Goal: Information Seeking & Learning: Learn about a topic

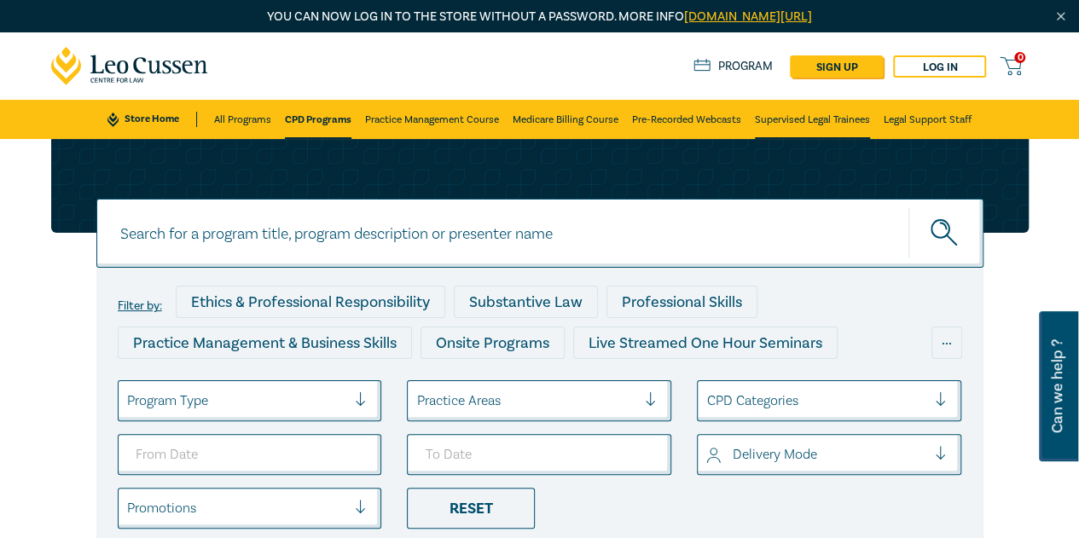
click at [777, 116] on link "Supervised Legal Trainees" at bounding box center [812, 119] width 115 height 39
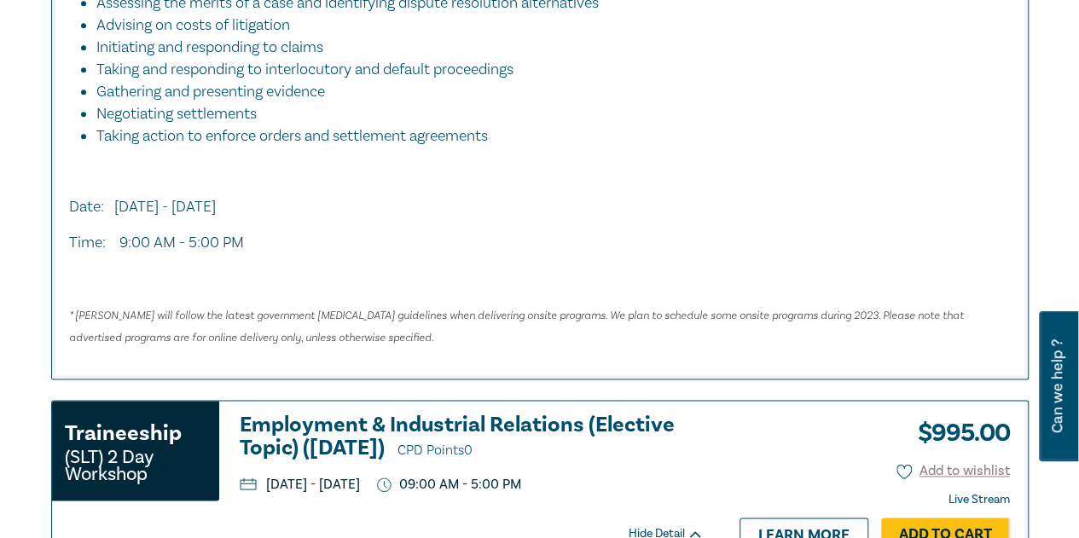
scroll to position [1280, 0]
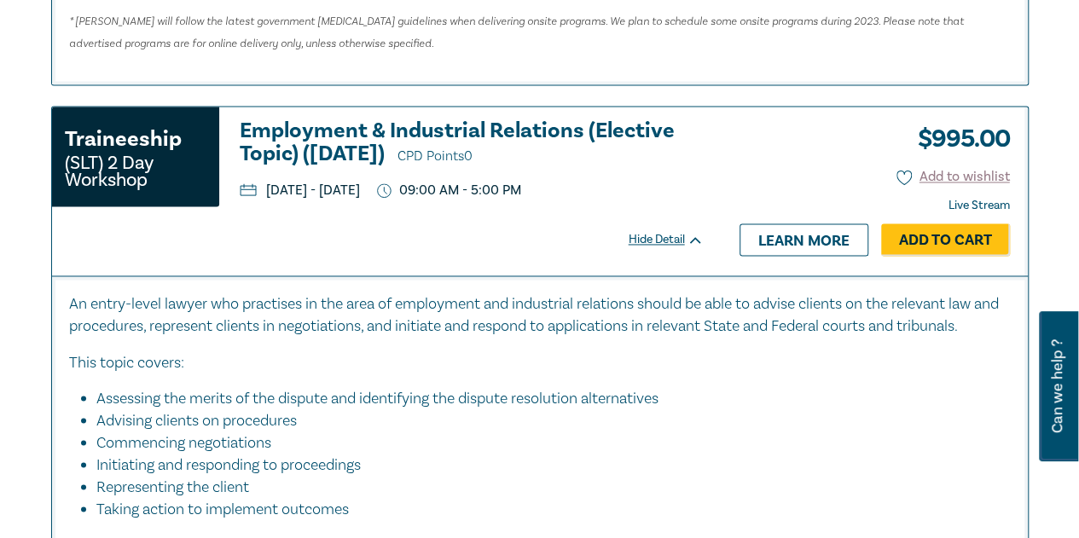
drag, startPoint x: 582, startPoint y: 190, endPoint x: 266, endPoint y: 194, distance: 315.7
click at [266, 194] on ul "Monday, 6 October 2025 - Tuesday, 7 October 2025 09:00 AM - 5:00 PM" at bounding box center [472, 191] width 464 height 16
copy p "Monday, 6 October 2025 - Tuesday, 7 October 2025"
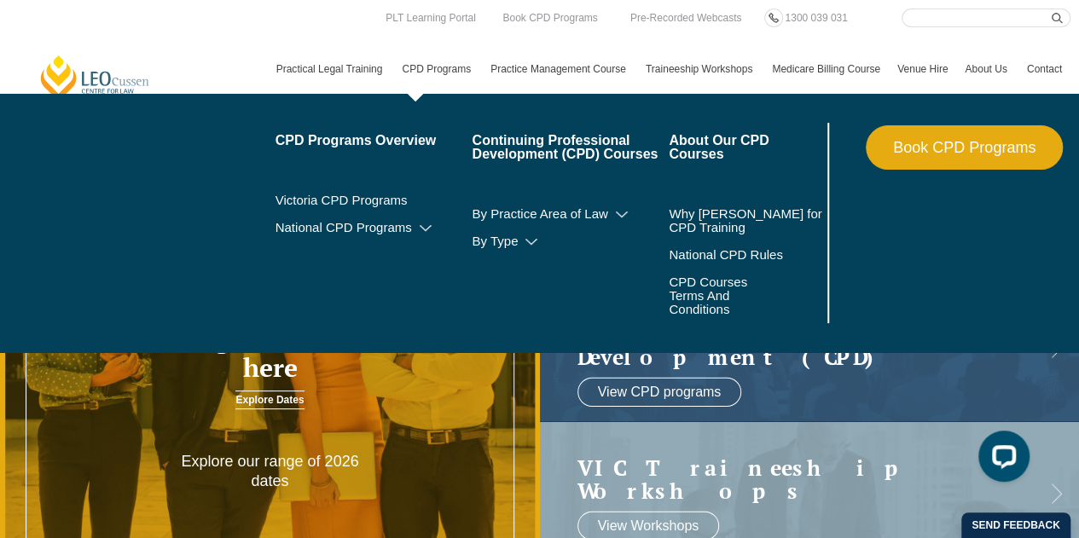
click at [450, 69] on link "CPD Programs" at bounding box center [437, 68] width 89 height 49
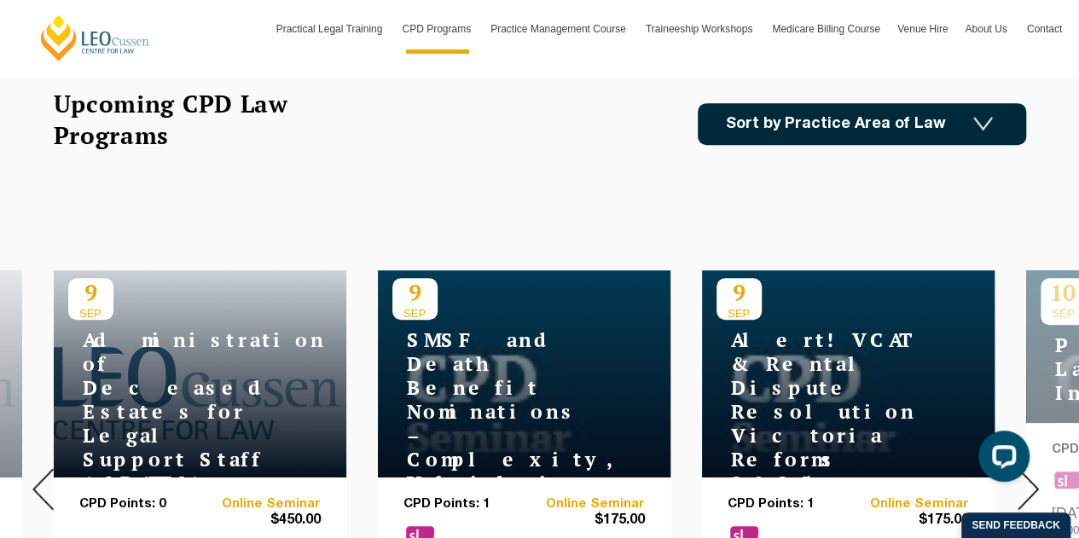
scroll to position [85, 0]
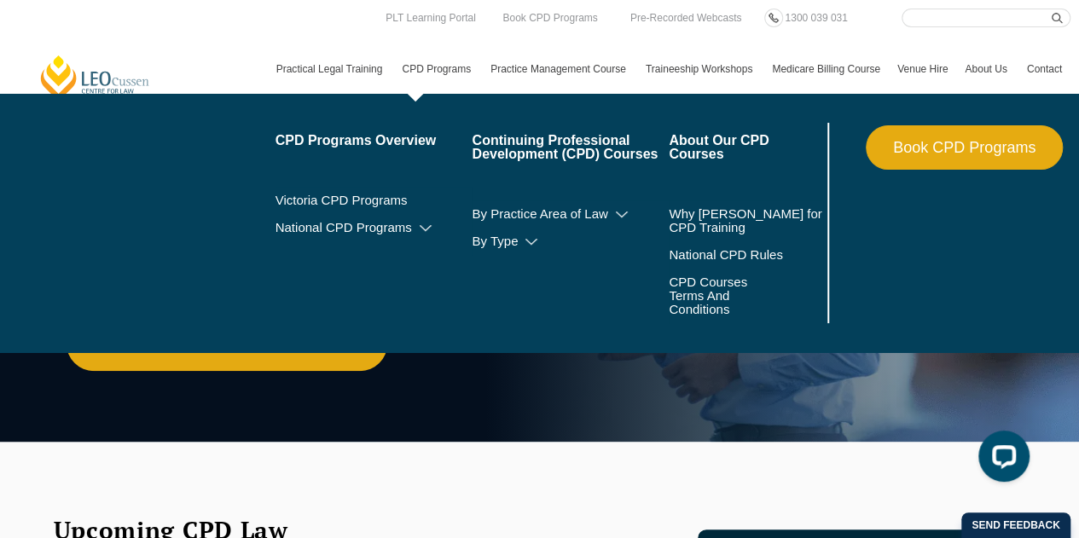
click at [969, 139] on link "Book CPD Programs" at bounding box center [964, 147] width 197 height 44
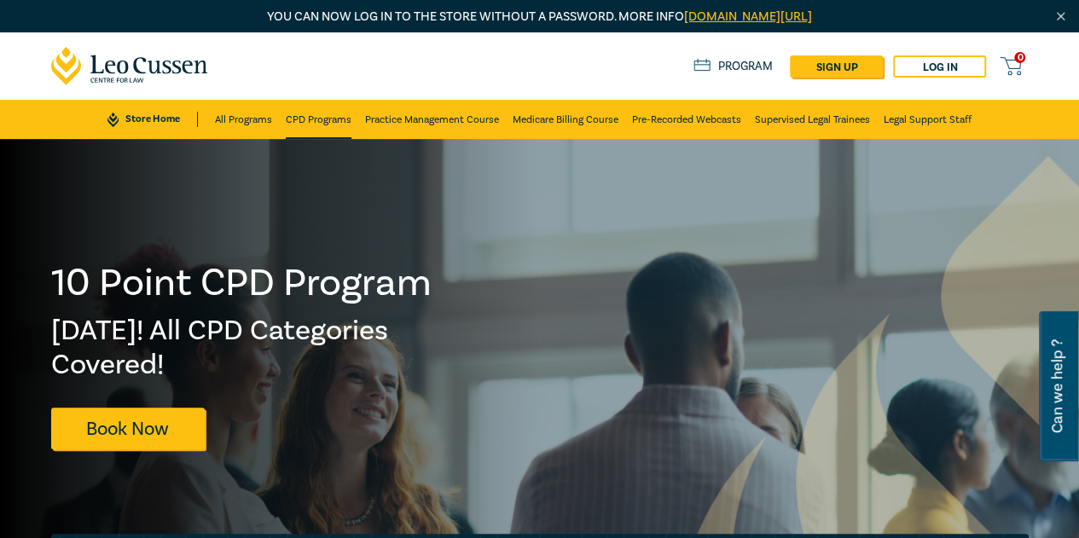
click at [292, 115] on link "CPD Programs" at bounding box center [319, 119] width 66 height 39
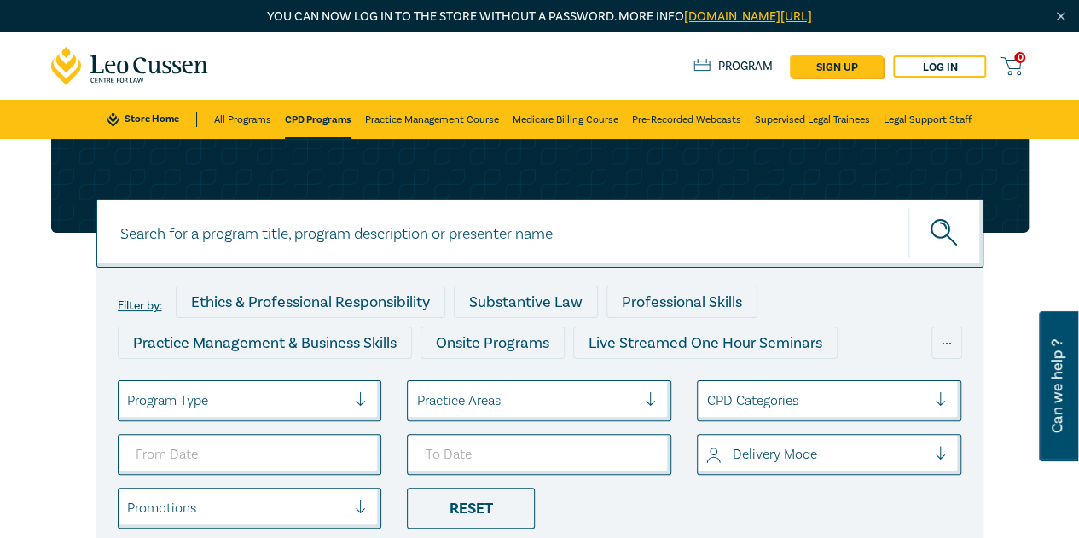
click at [324, 404] on div at bounding box center [237, 401] width 220 height 22
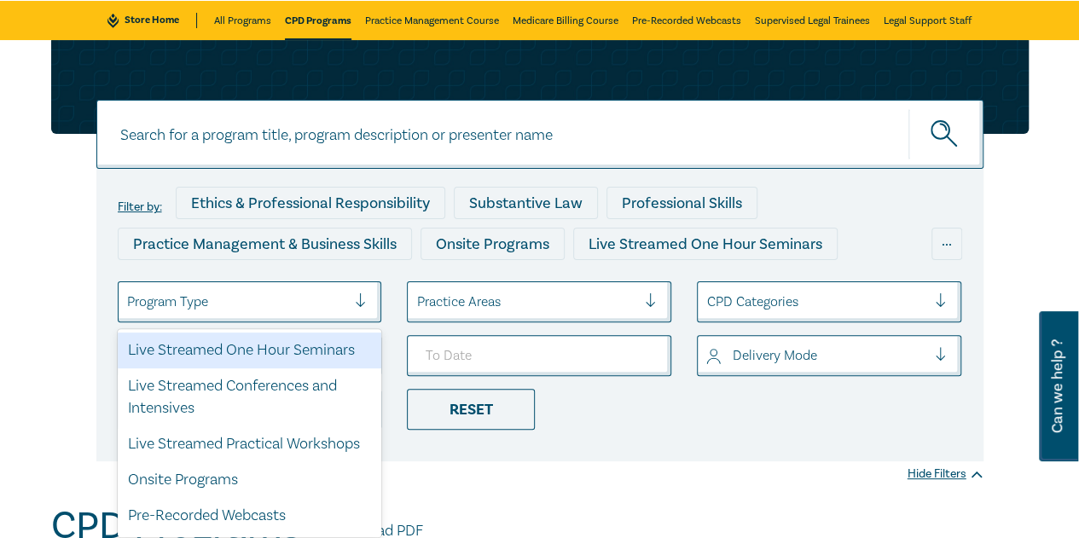
scroll to position [104, 0]
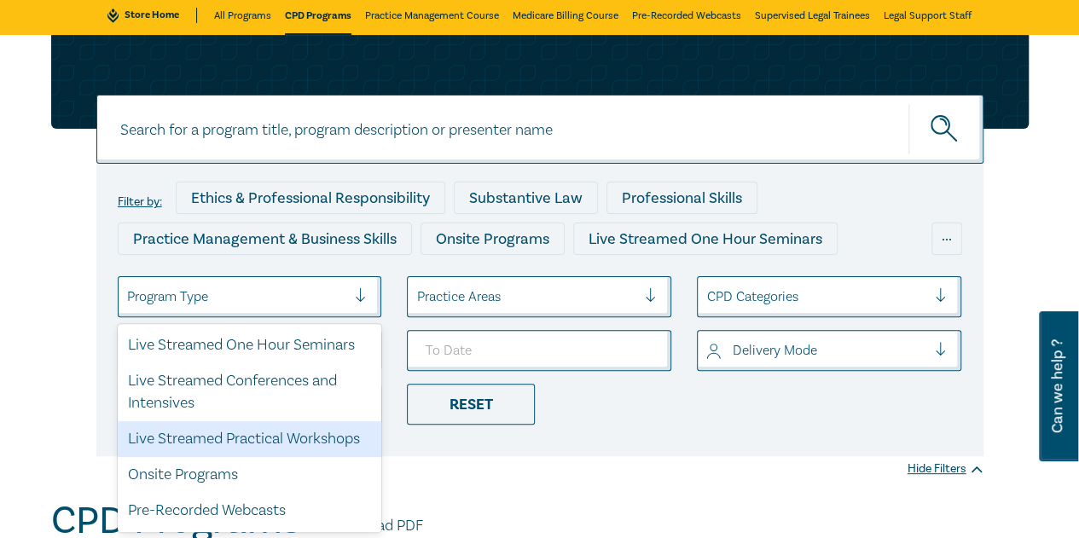
click at [275, 444] on div "Live Streamed Practical Workshops" at bounding box center [250, 439] width 264 height 36
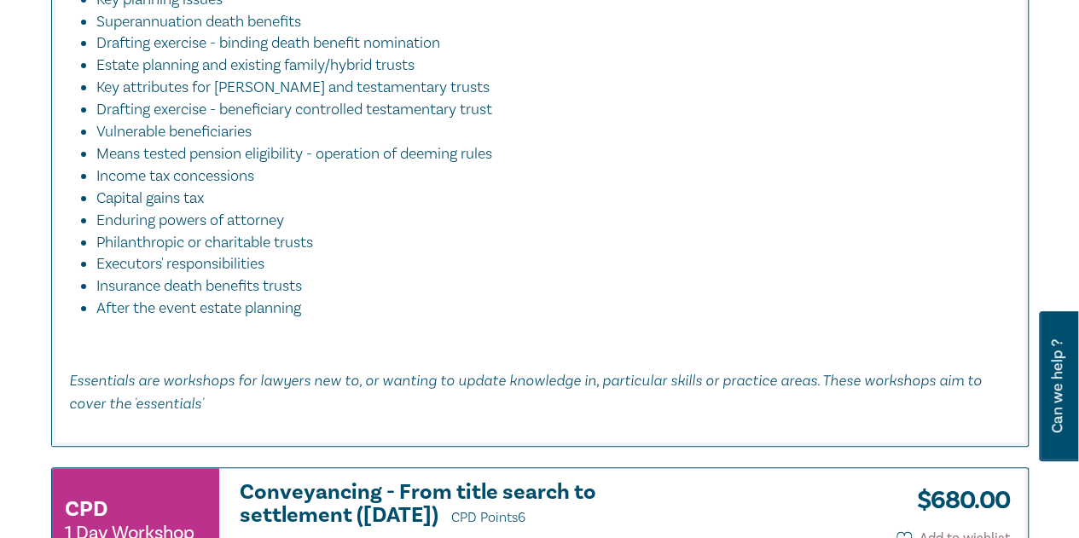
scroll to position [6825, 0]
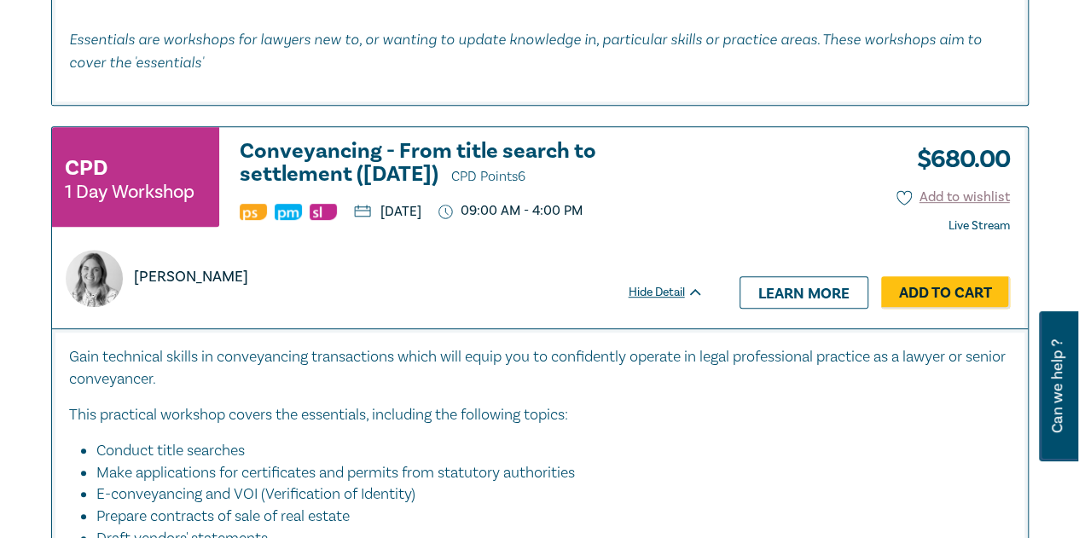
drag, startPoint x: 558, startPoint y: 243, endPoint x: 429, endPoint y: 267, distance: 131.0
click at [380, 220] on ul "Tuesday, 25 November 2025 09:00 AM - 4:00 PM" at bounding box center [472, 211] width 464 height 17
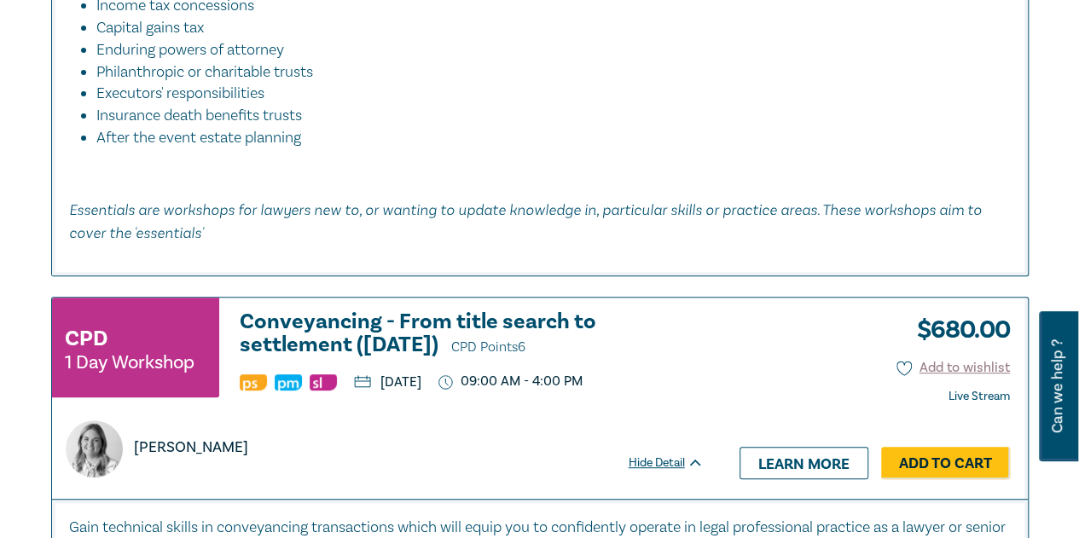
scroll to position [6996, 0]
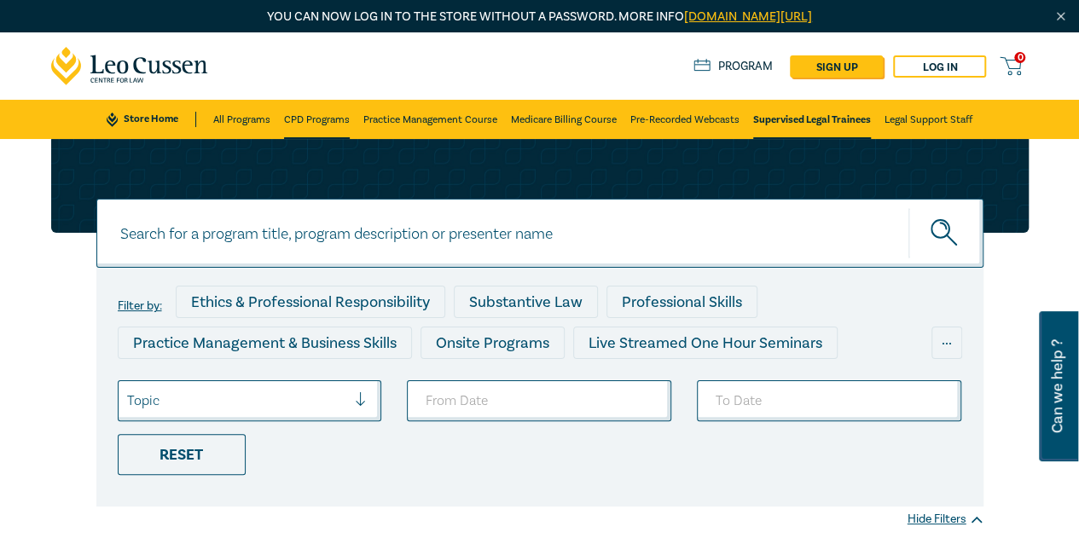
click at [308, 115] on link "CPD Programs" at bounding box center [317, 119] width 66 height 39
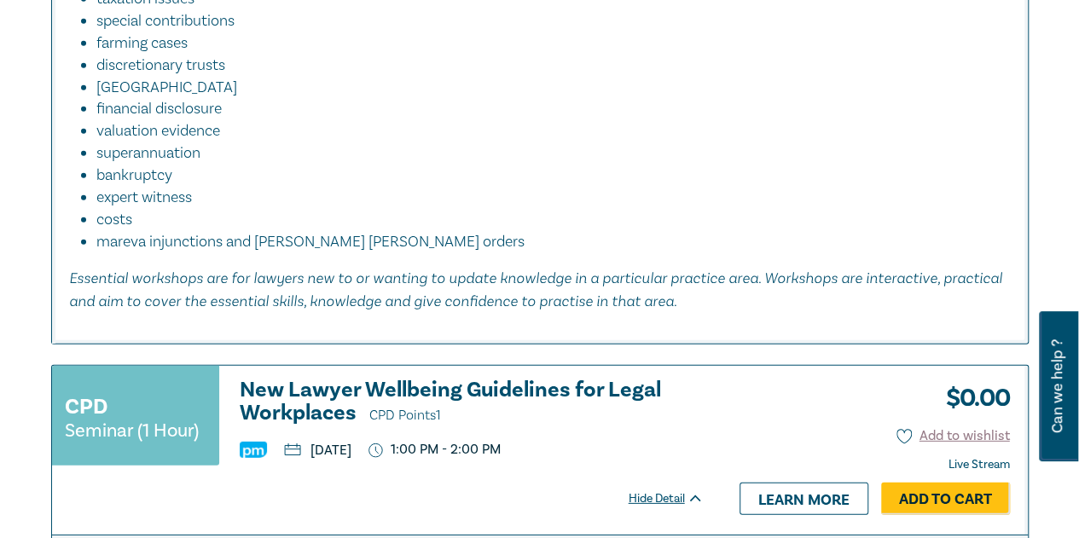
scroll to position [2559, 0]
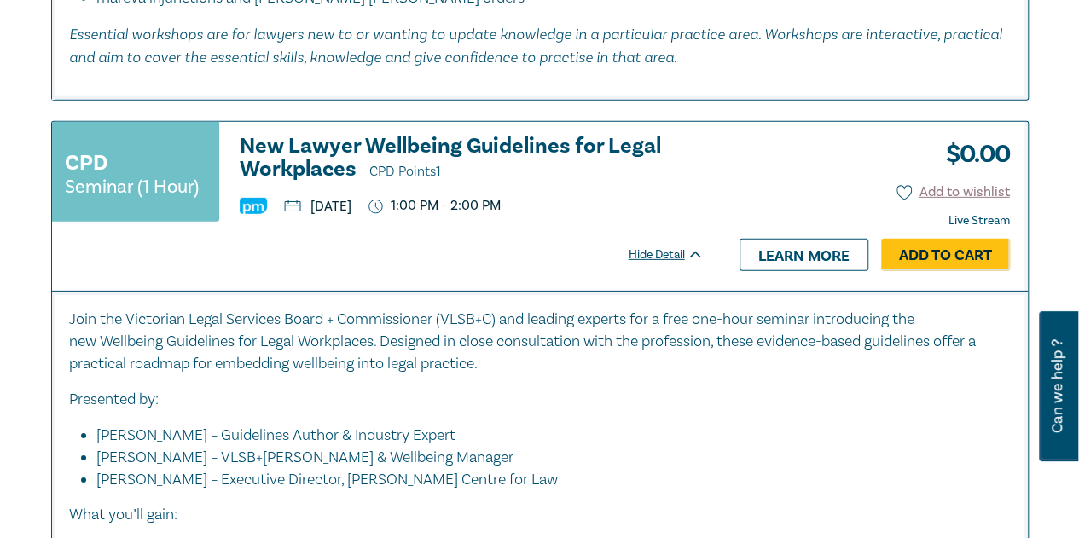
click at [350, 171] on h3 "New Lawyer Wellbeing Guidelines for Legal Workplaces CPD Points 1" at bounding box center [472, 159] width 464 height 49
